Goal: Navigation & Orientation: Find specific page/section

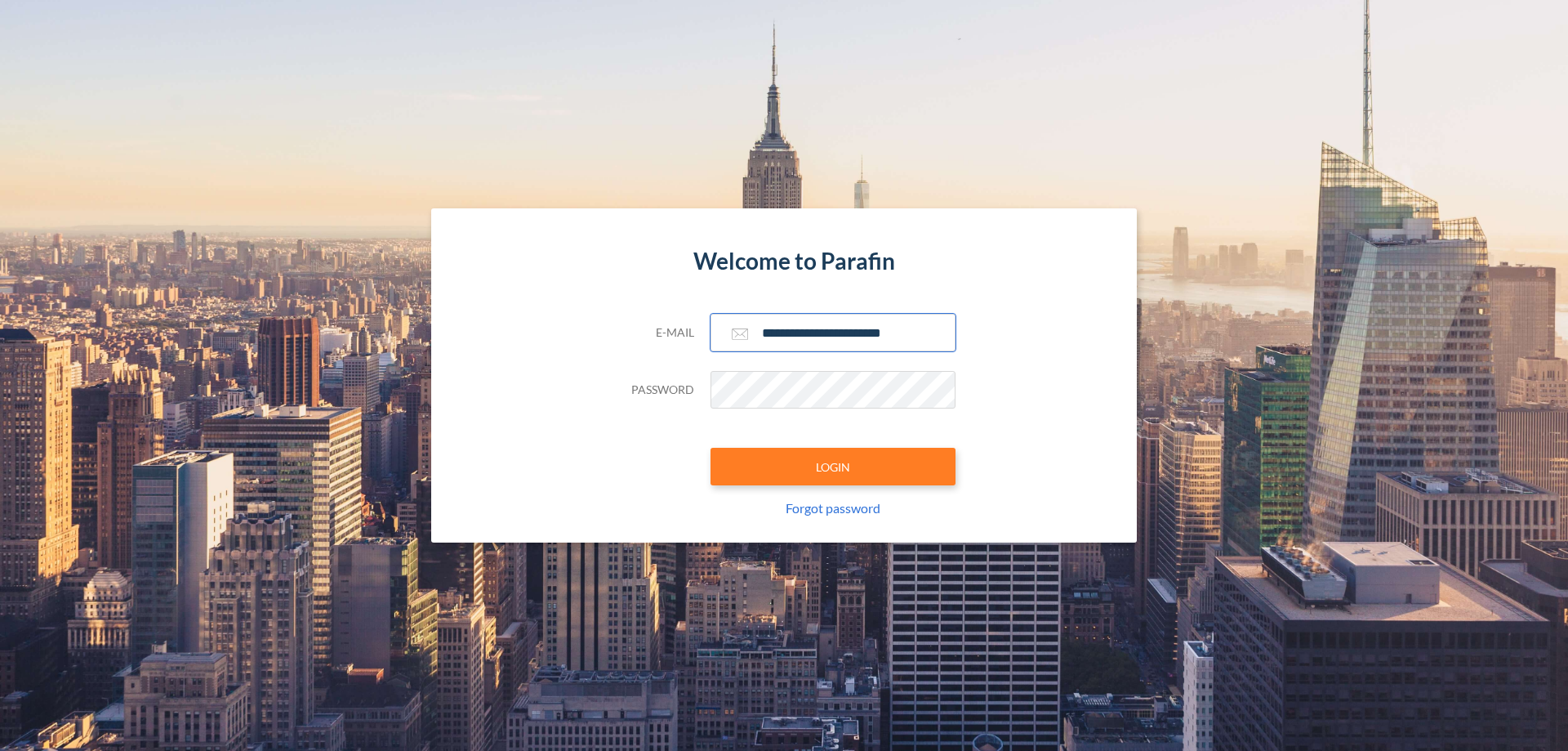
type input "**********"
click at [833, 466] on button "LOGIN" at bounding box center [832, 466] width 245 height 38
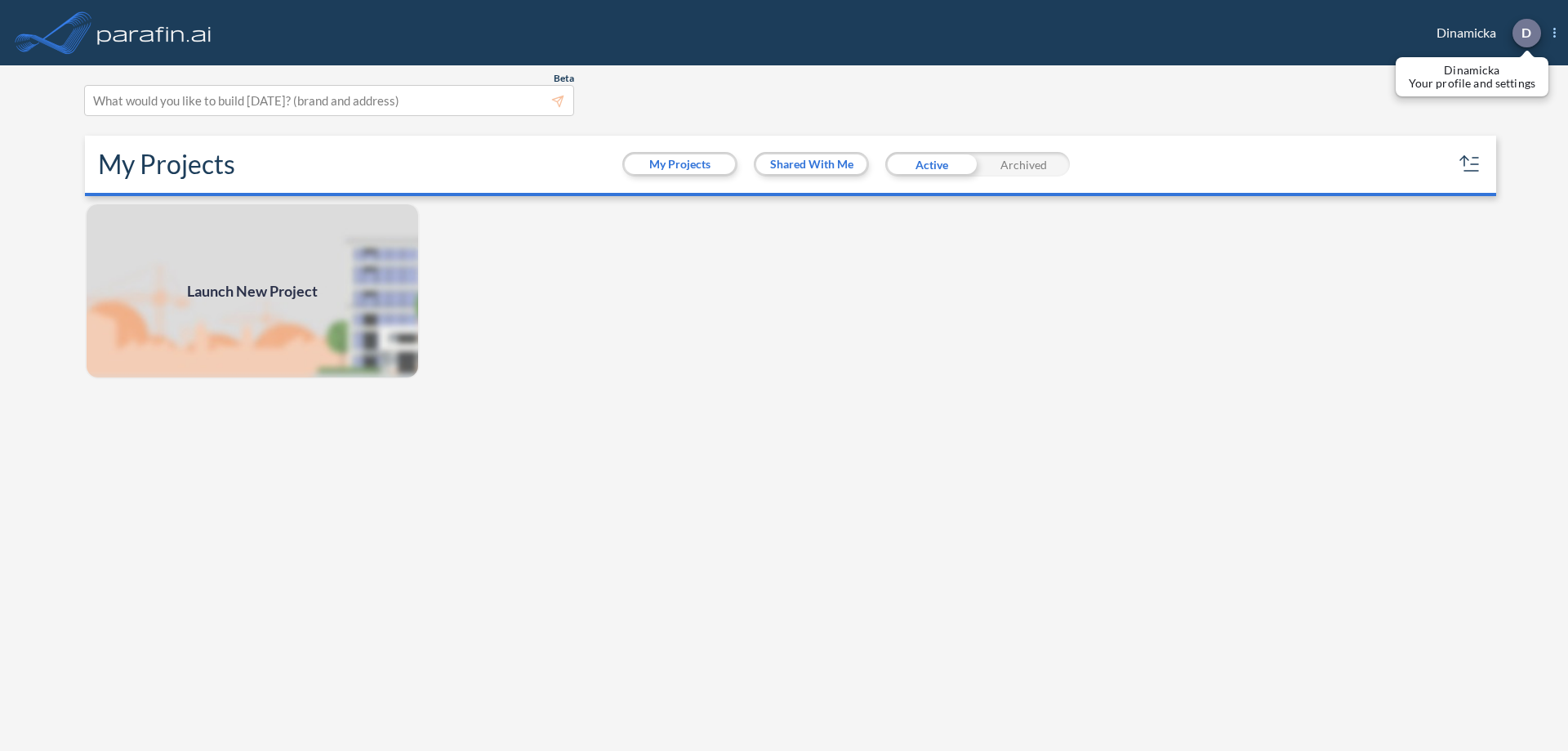
click at [1526, 33] on p "D" at bounding box center [1526, 33] width 9 height 15
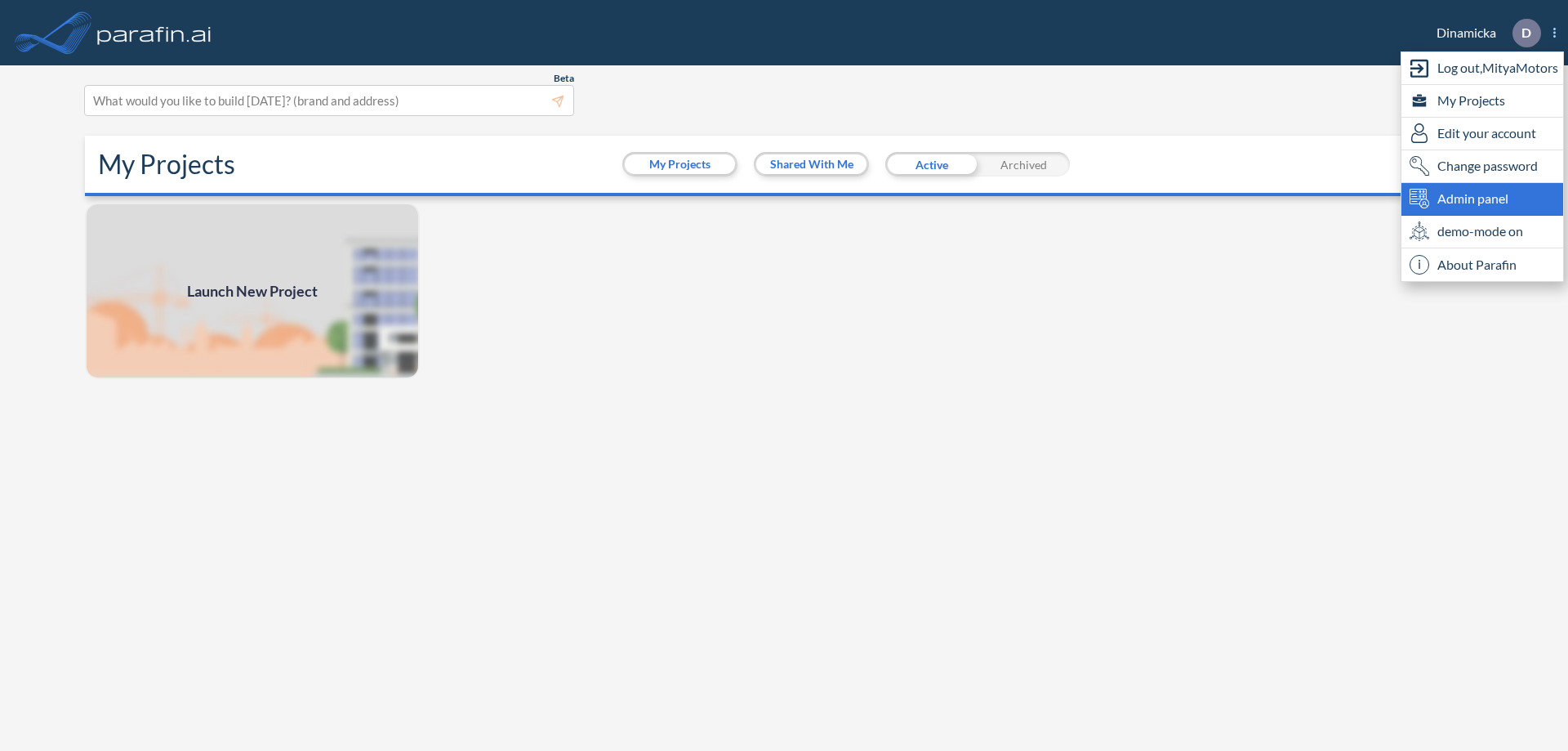
click at [1483, 198] on span "Admin panel" at bounding box center [1473, 198] width 71 height 20
